Goal: Communication & Community: Answer question/provide support

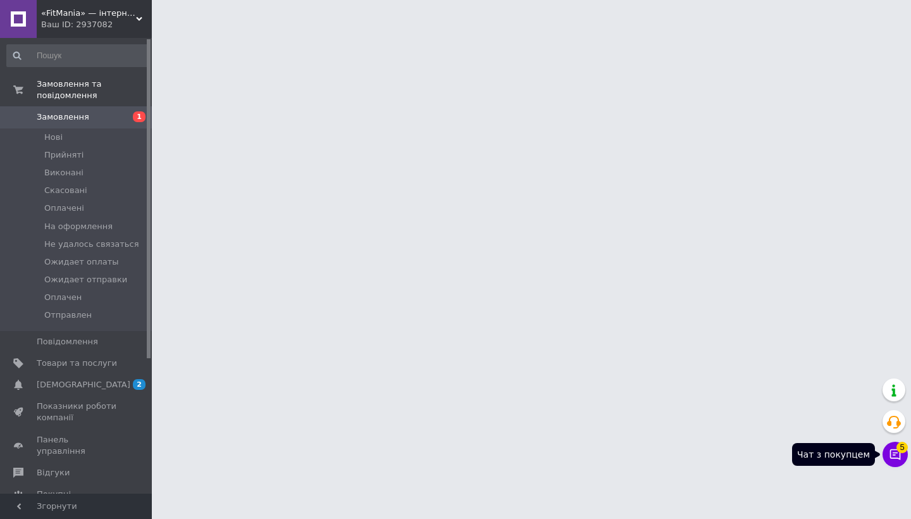
click at [894, 456] on icon at bounding box center [895, 454] width 13 height 13
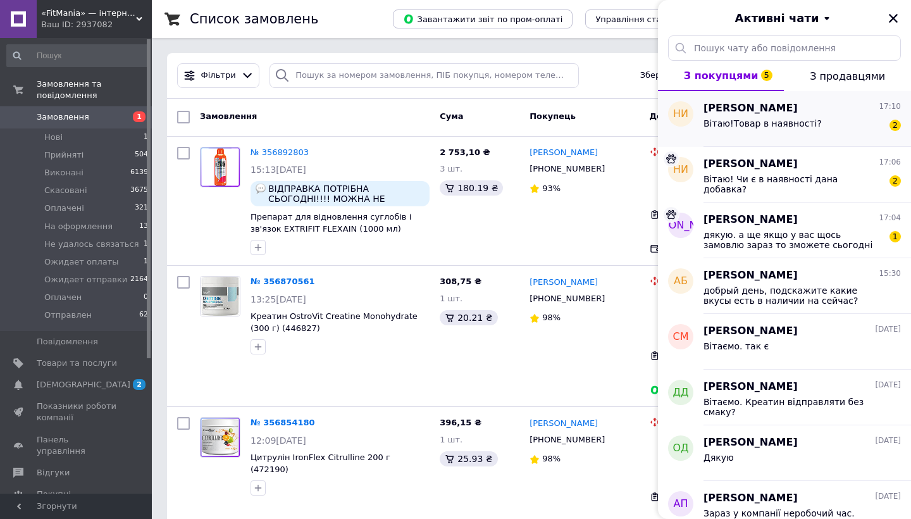
click at [813, 135] on div "Вітаю!Товар в наявності? 2" at bounding box center [802, 126] width 197 height 20
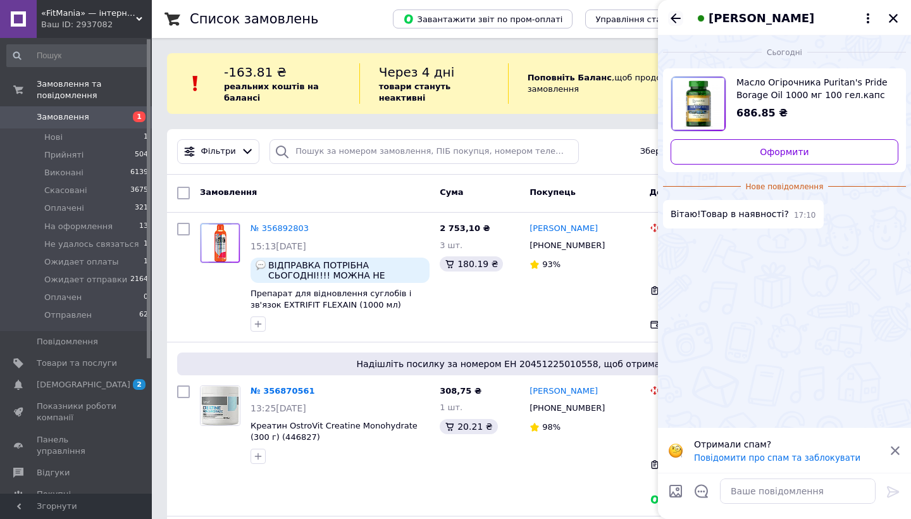
click at [672, 16] on icon "Назад" at bounding box center [675, 18] width 15 height 15
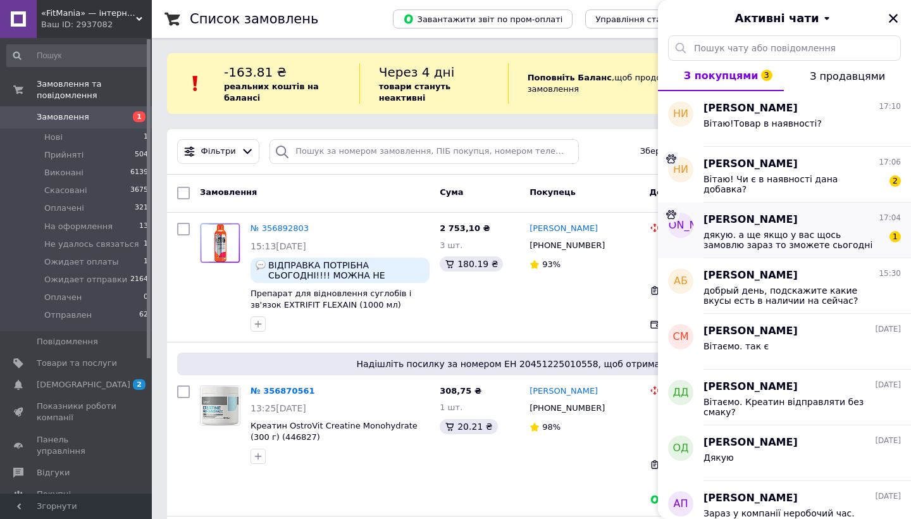
click at [715, 233] on span "дякую. а ще якщо у вас щось замовлю зараз то зможете сьогодні відправити чи вже…" at bounding box center [794, 240] width 180 height 20
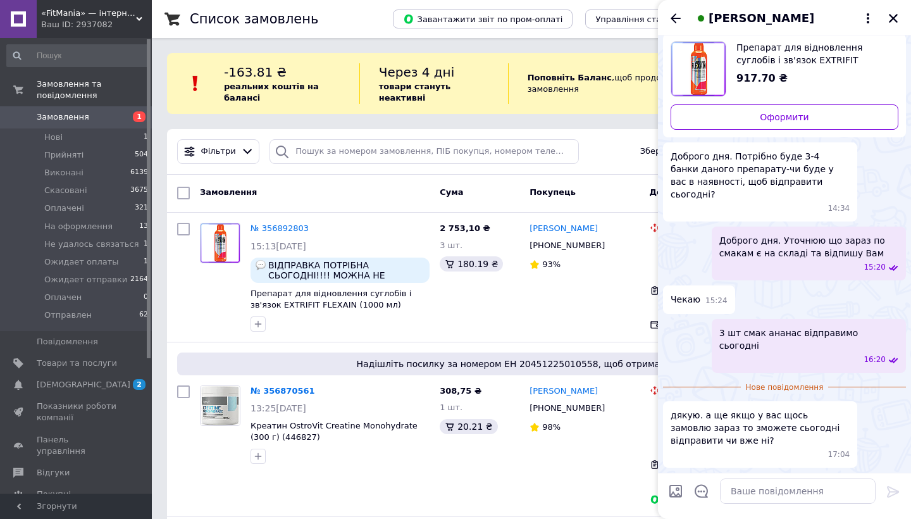
scroll to position [1532, 0]
click at [763, 494] on textarea at bounding box center [798, 491] width 156 height 25
type textarea "Все інше вже завтра тільки на жаль"
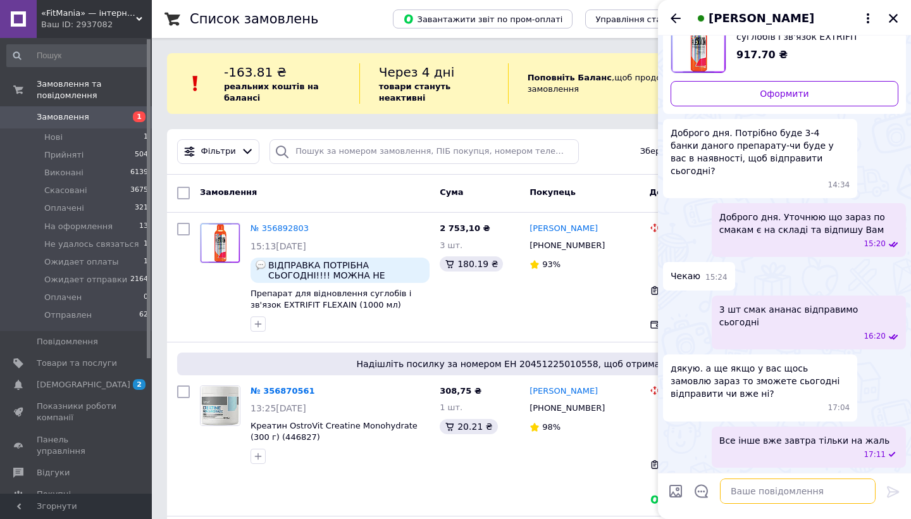
scroll to position [1556, 0]
click at [677, 16] on icon "Назад" at bounding box center [675, 18] width 15 height 15
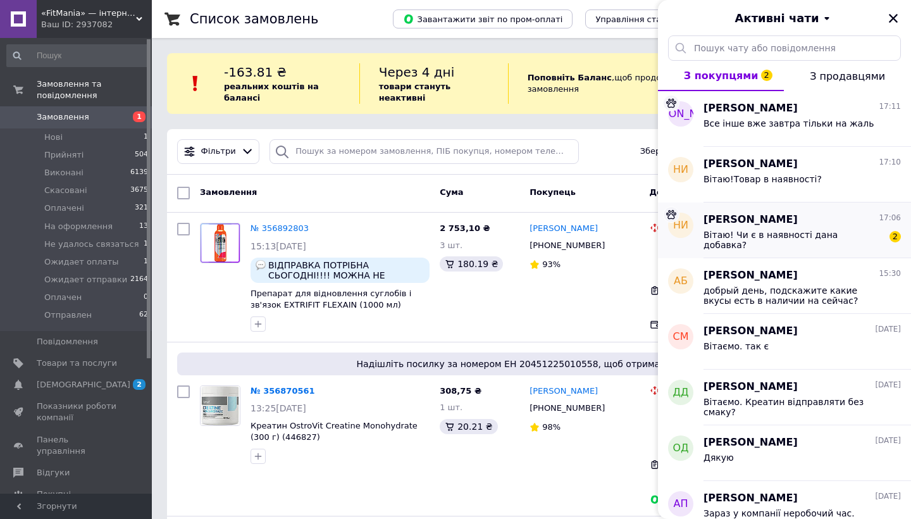
click at [725, 220] on span "[PERSON_NAME]" at bounding box center [751, 220] width 94 height 15
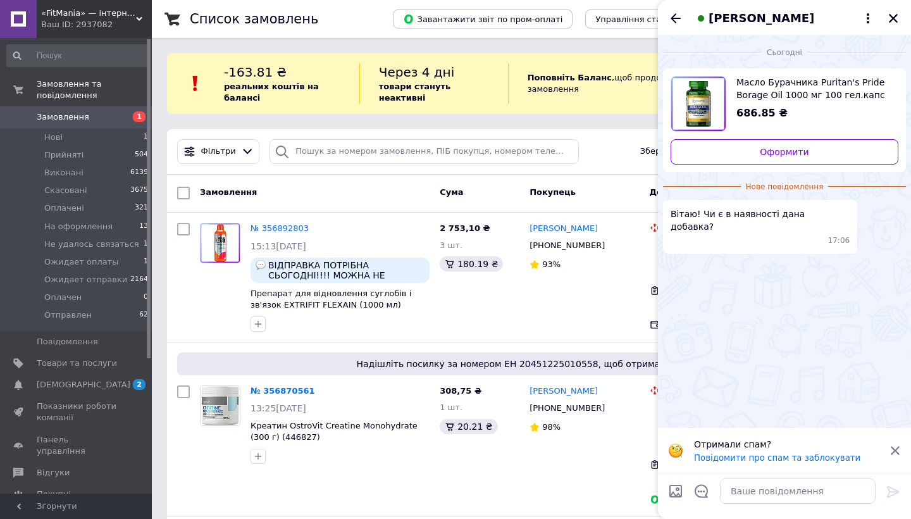
click at [754, 94] on span "Масло Бурачника Puritan's Pride Borage Oil 1000 мг 100 гел.капс (471378)" at bounding box center [813, 88] width 152 height 25
